Goal: Transaction & Acquisition: Purchase product/service

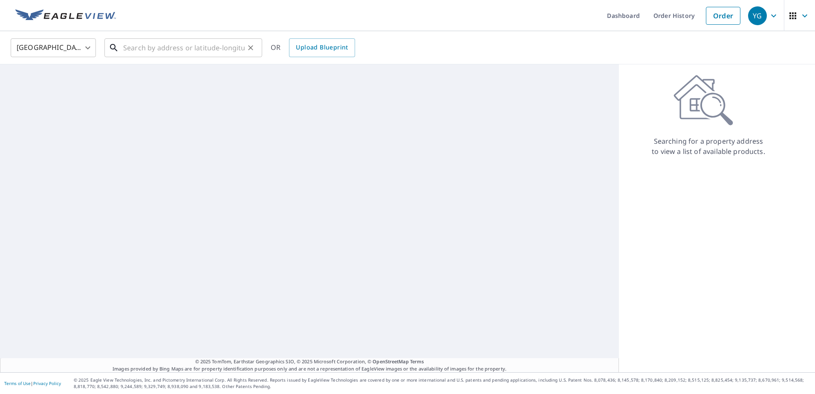
click at [187, 54] on input "text" at bounding box center [184, 48] width 122 height 24
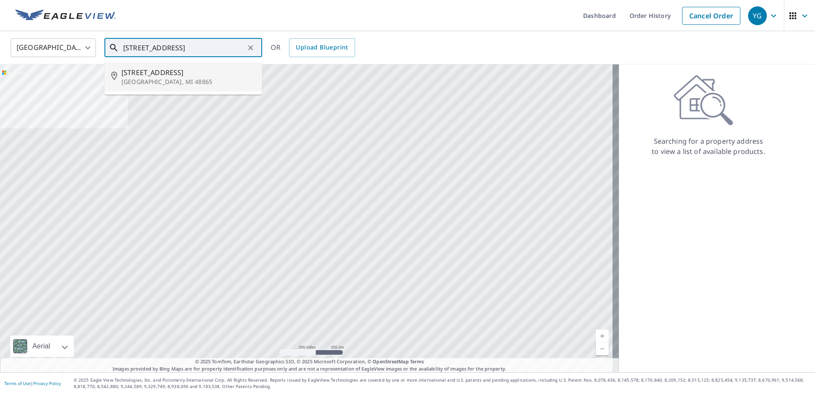
click at [165, 72] on span "[STREET_ADDRESS]" at bounding box center [189, 72] width 134 height 10
type input "[STREET_ADDRESS]"
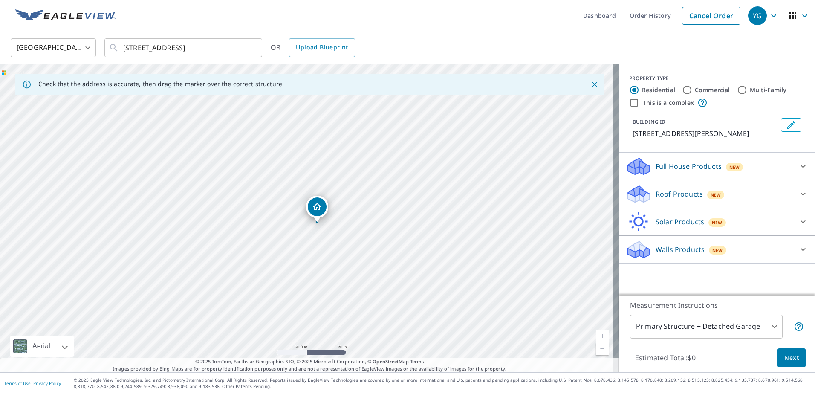
click at [640, 170] on icon at bounding box center [639, 169] width 22 height 10
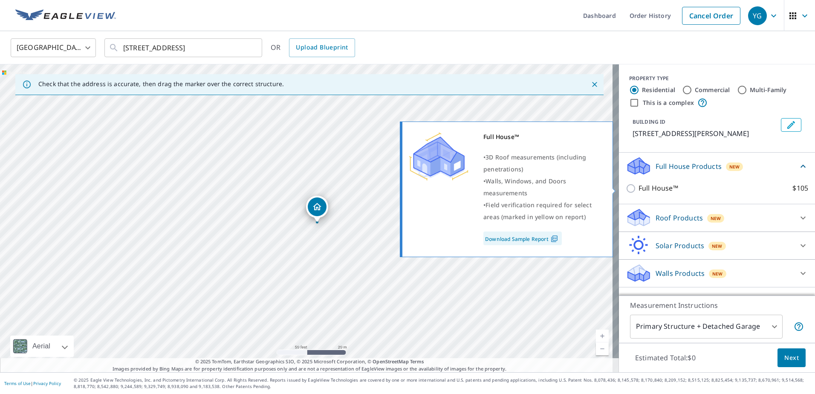
click at [626, 184] on input "Full House™ $105" at bounding box center [632, 188] width 13 height 10
checkbox input "true"
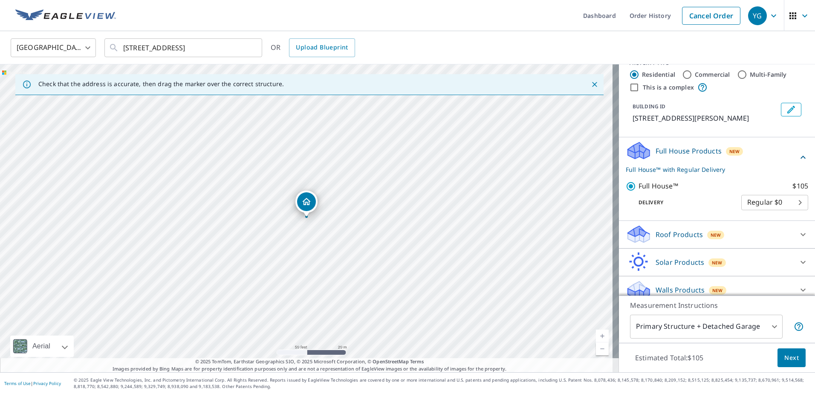
scroll to position [24, 0]
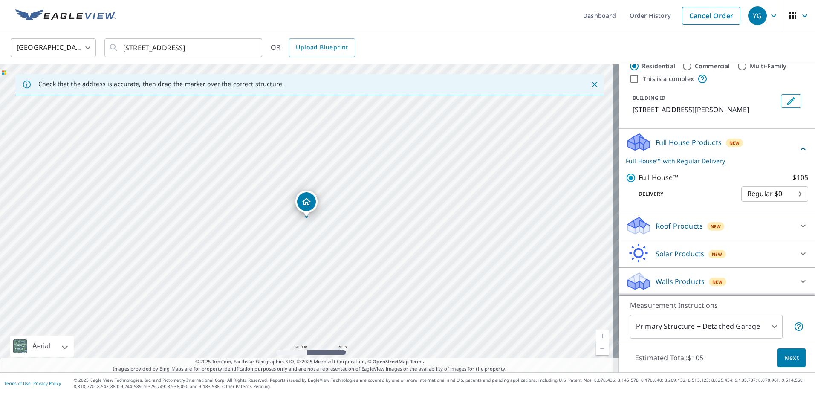
click at [786, 357] on span "Next" at bounding box center [792, 358] width 14 height 11
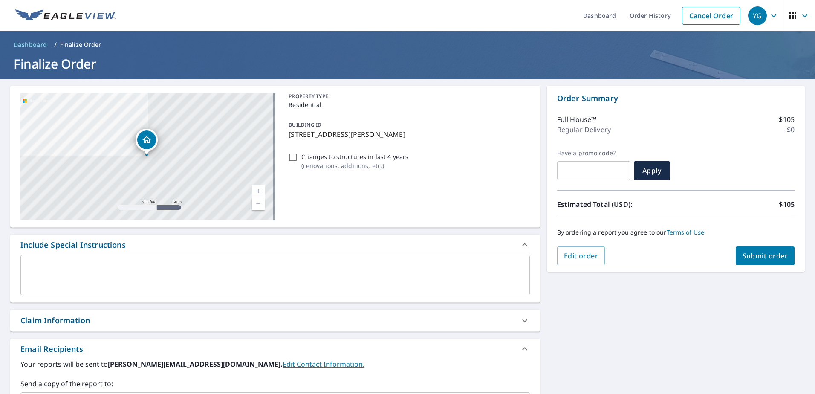
click at [293, 160] on input "Changes to structures in last 4 years ( renovations, additions, etc. )" at bounding box center [293, 157] width 10 height 10
checkbox input "true"
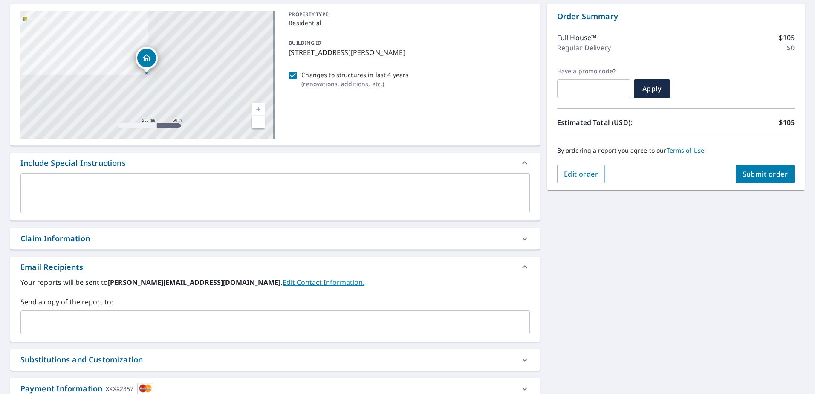
scroll to position [85, 0]
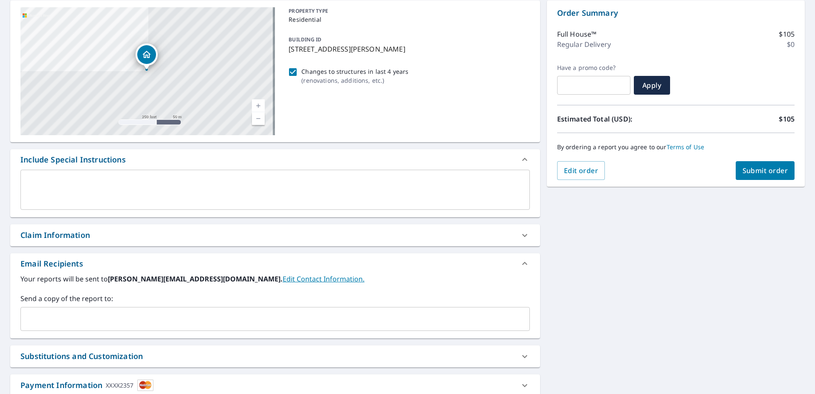
click at [78, 318] on input "text" at bounding box center [268, 319] width 489 height 16
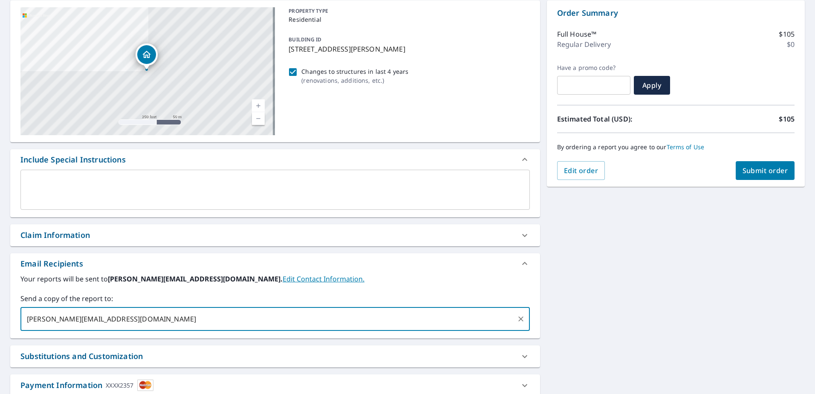
type input "[PERSON_NAME][EMAIL_ADDRESS][DOMAIN_NAME]"
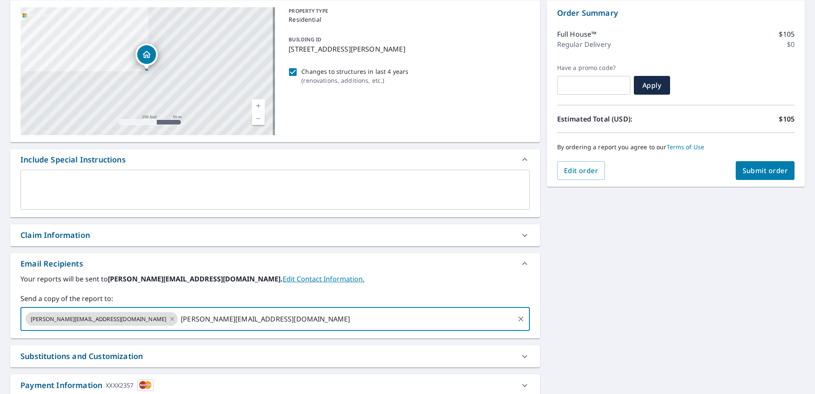
type input "[PERSON_NAME][EMAIL_ADDRESS][DOMAIN_NAME]"
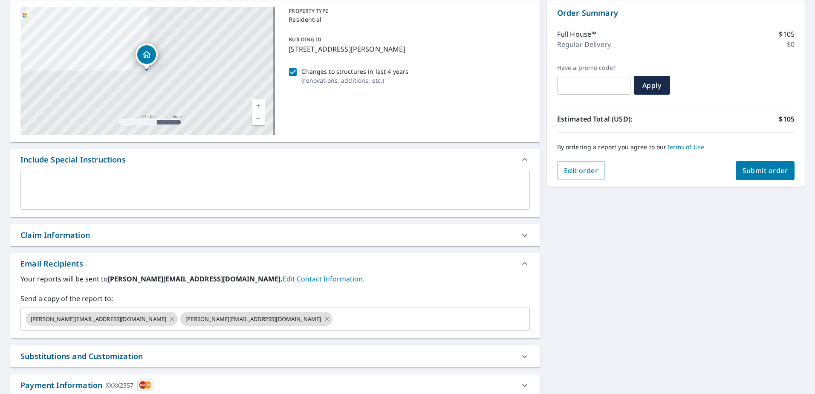
click at [234, 333] on div "Your reports will be sent to [PERSON_NAME][EMAIL_ADDRESS][DOMAIN_NAME]. Edit Co…" at bounding box center [275, 306] width 530 height 64
click at [753, 172] on span "Submit order" at bounding box center [766, 170] width 46 height 9
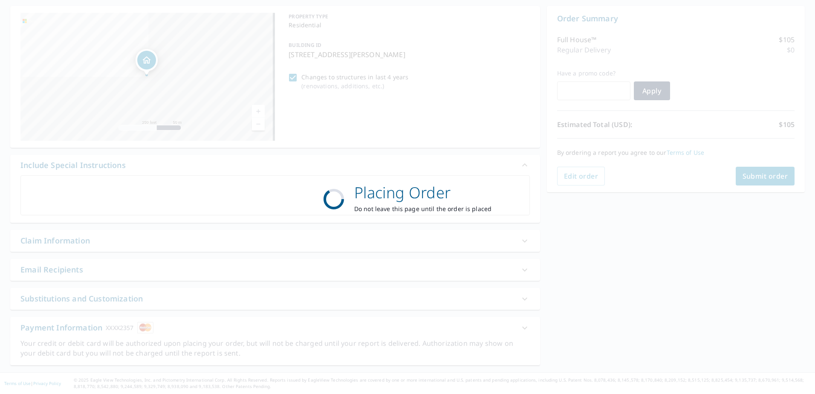
scroll to position [80, 0]
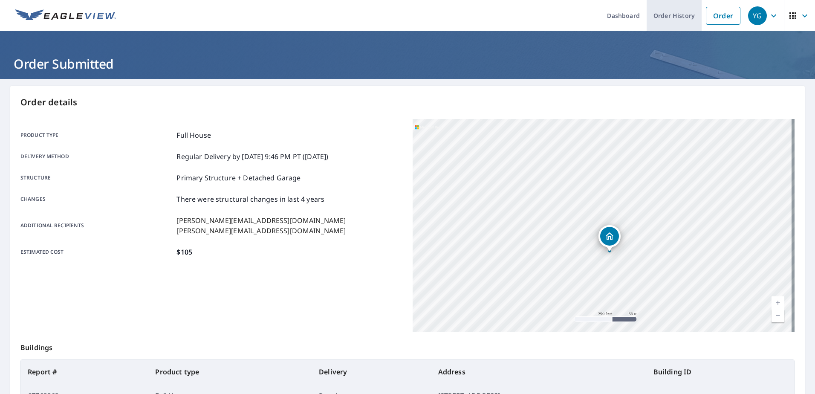
click at [675, 15] on link "Order History" at bounding box center [674, 15] width 55 height 31
